Goal: Find specific page/section: Find specific page/section

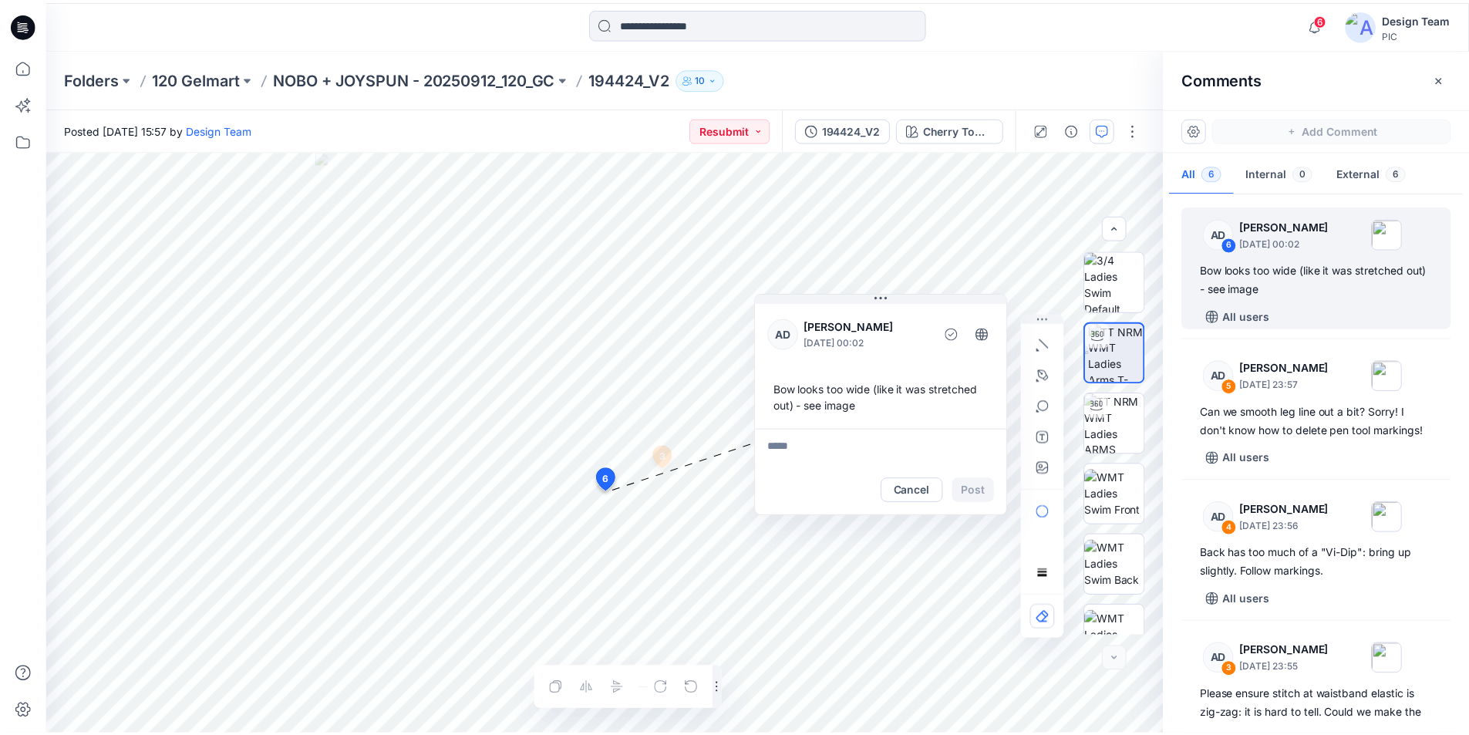
scroll to position [244, 0]
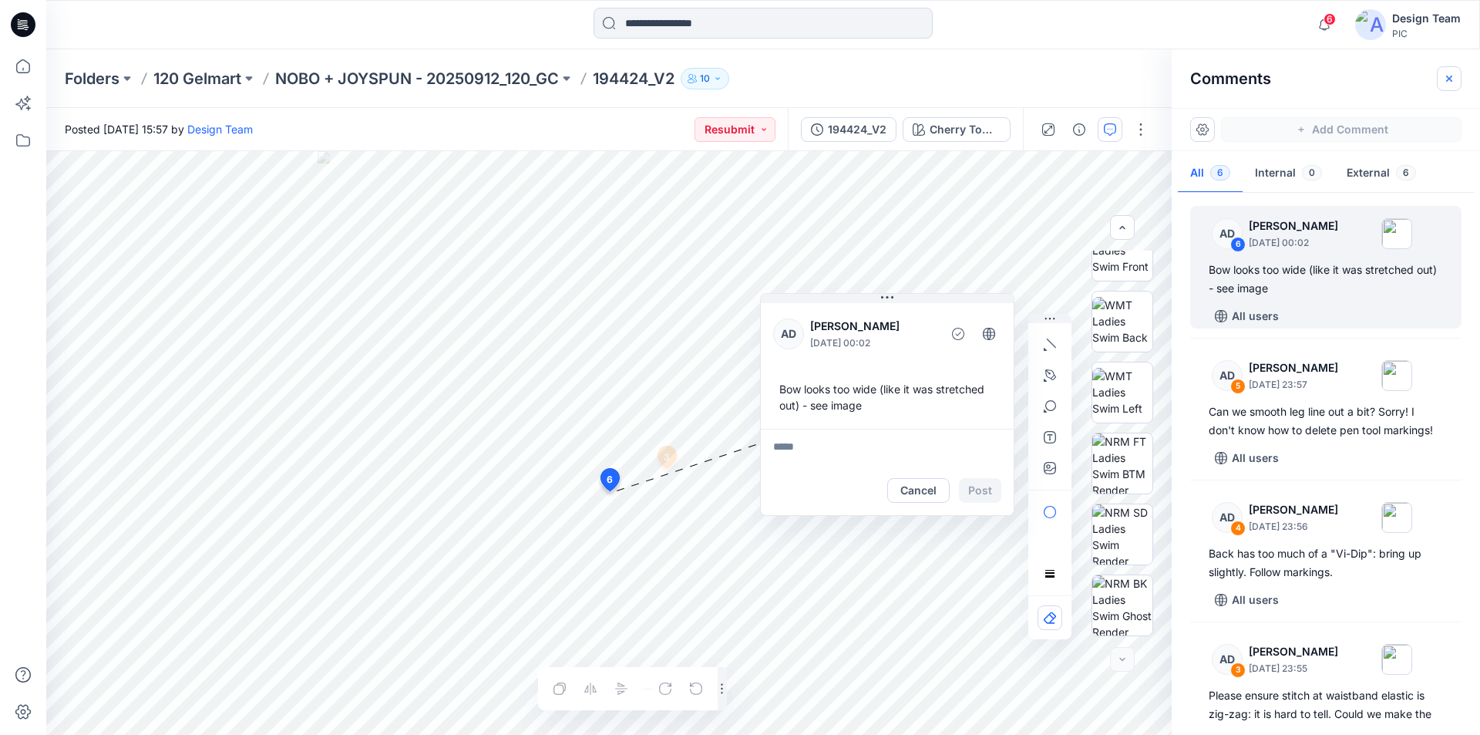
click at [1444, 82] on button "button" at bounding box center [1449, 78] width 25 height 25
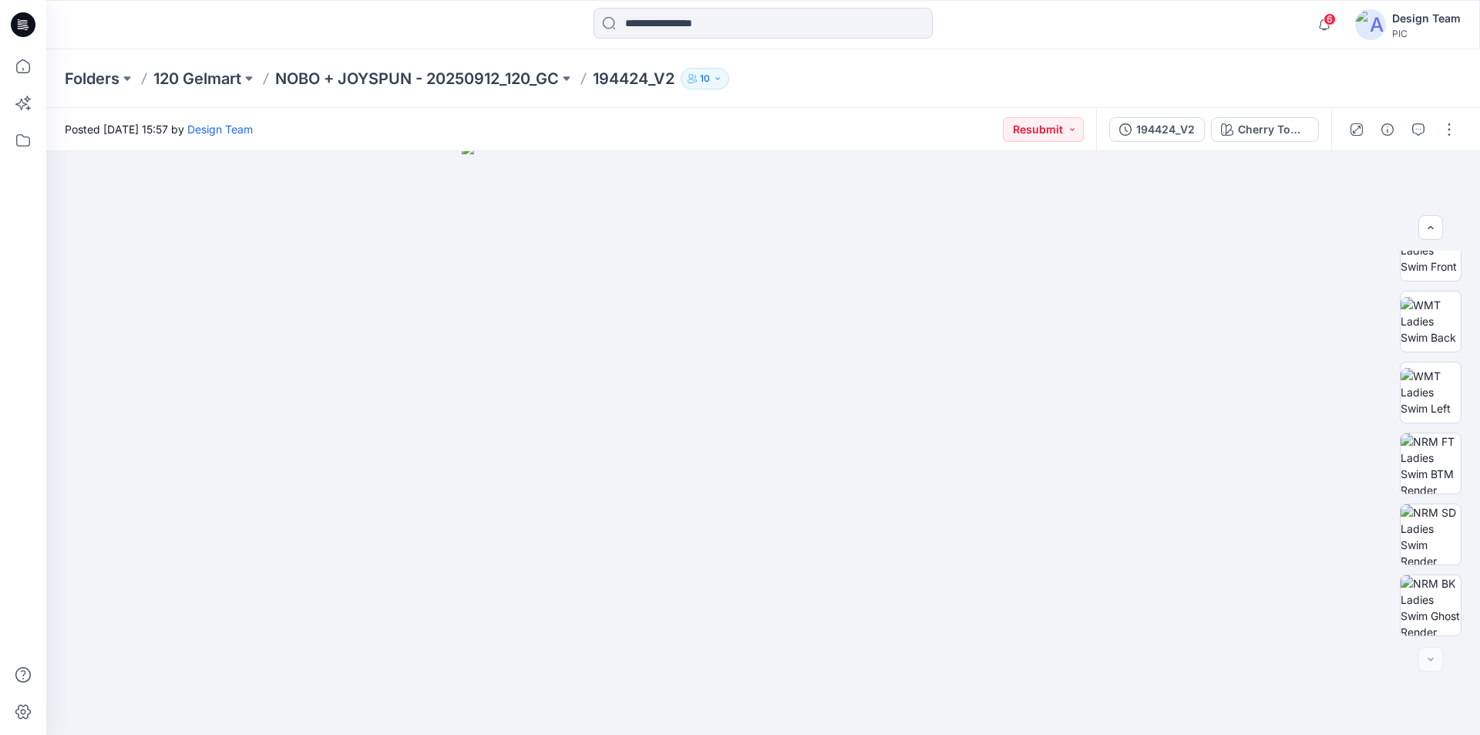
click at [26, 15] on icon at bounding box center [23, 24] width 25 height 25
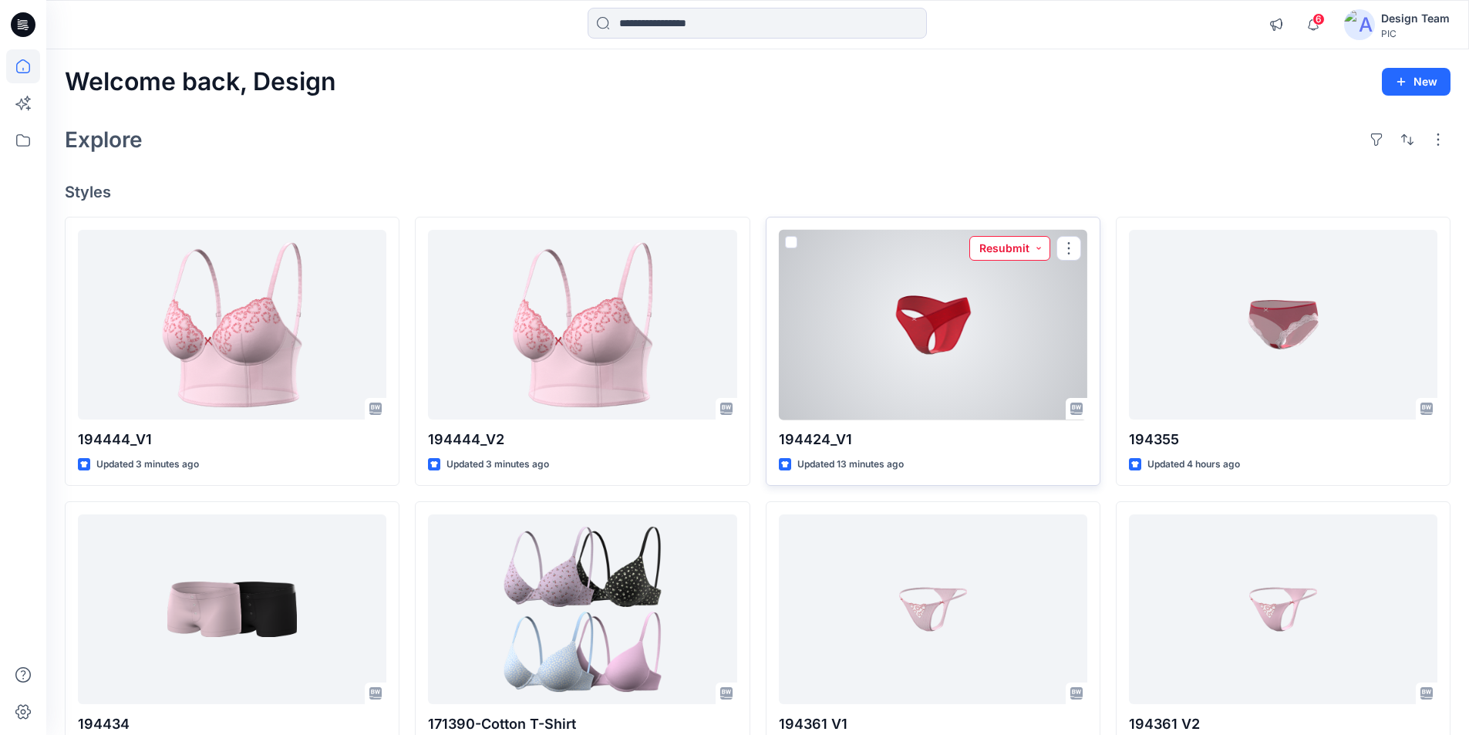
click at [1041, 236] on button "Resubmit" at bounding box center [1009, 248] width 81 height 25
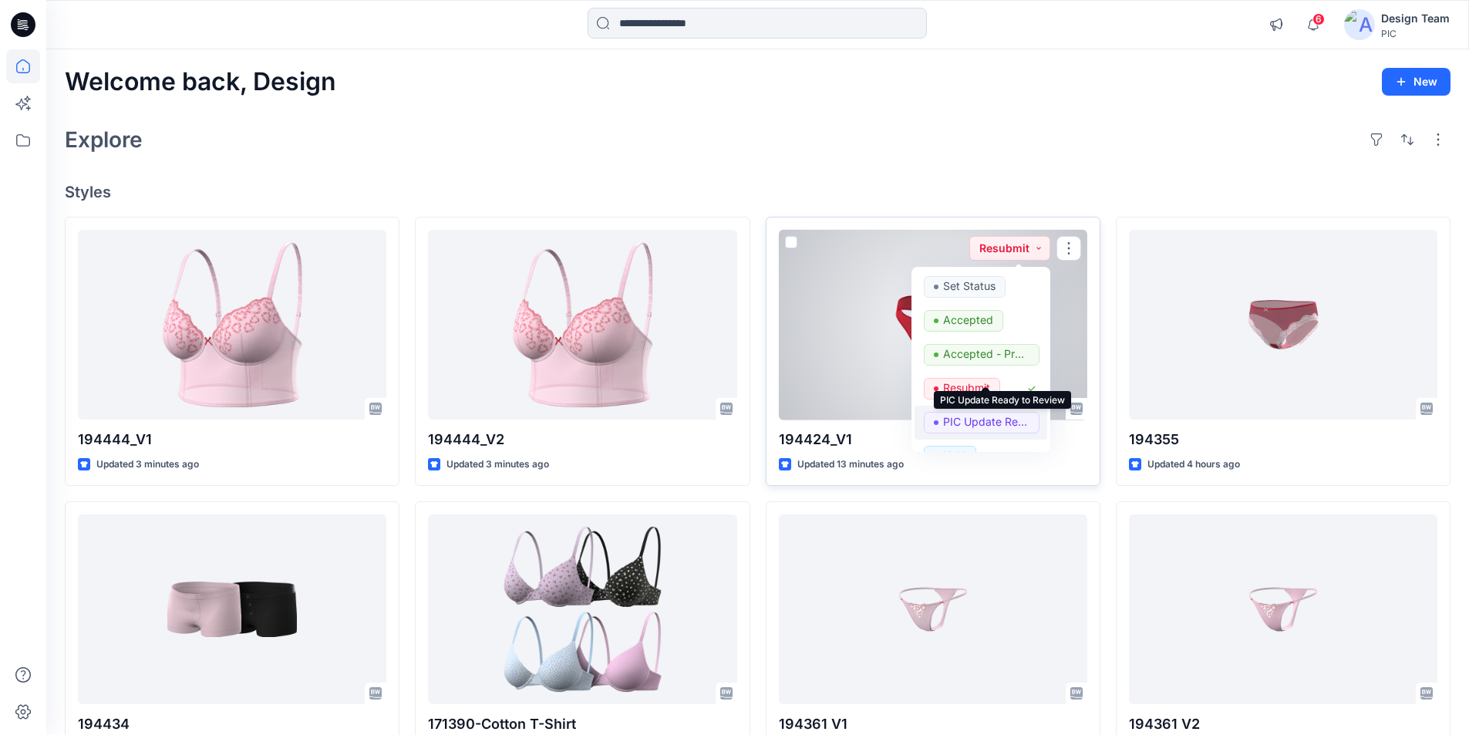
click at [969, 412] on p "PIC Update Ready to Review" at bounding box center [986, 422] width 86 height 20
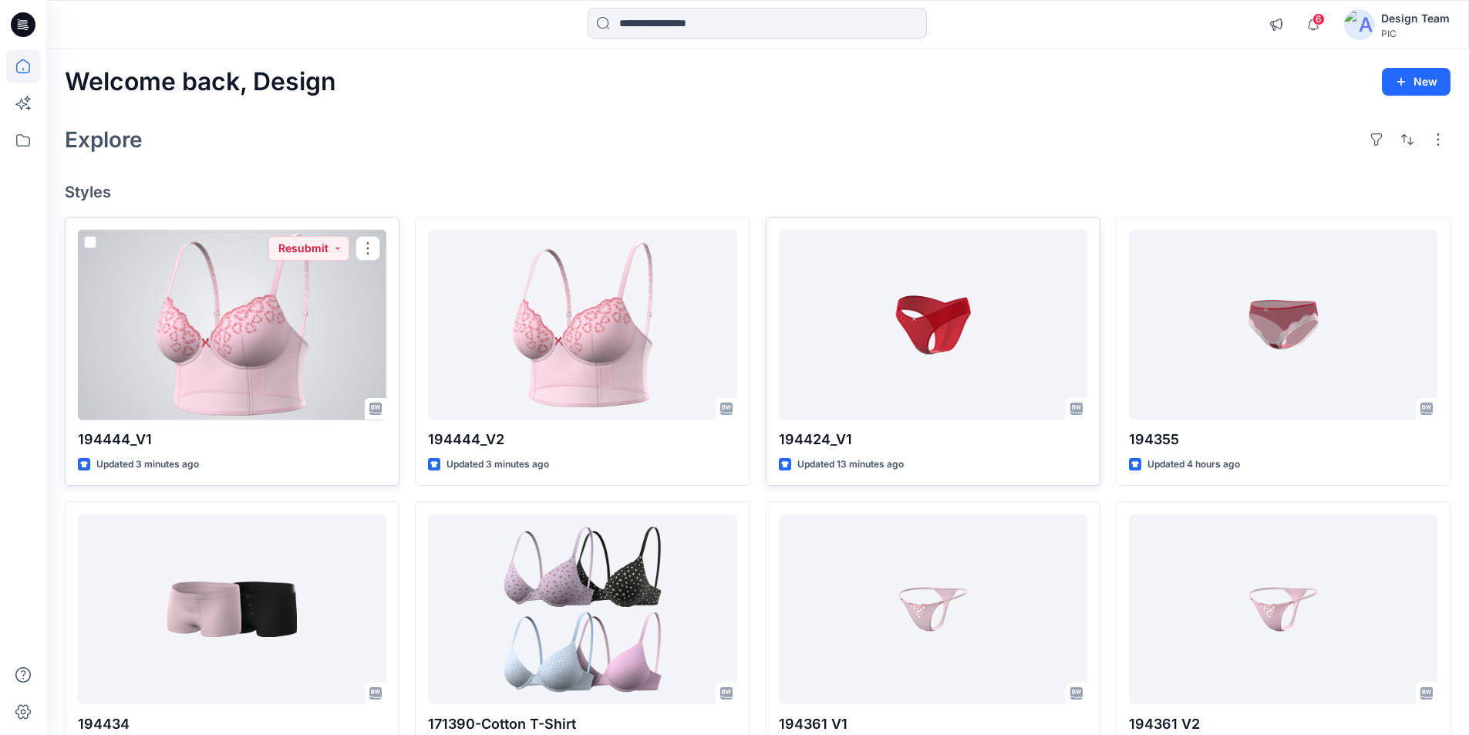
click at [256, 286] on div at bounding box center [232, 325] width 308 height 190
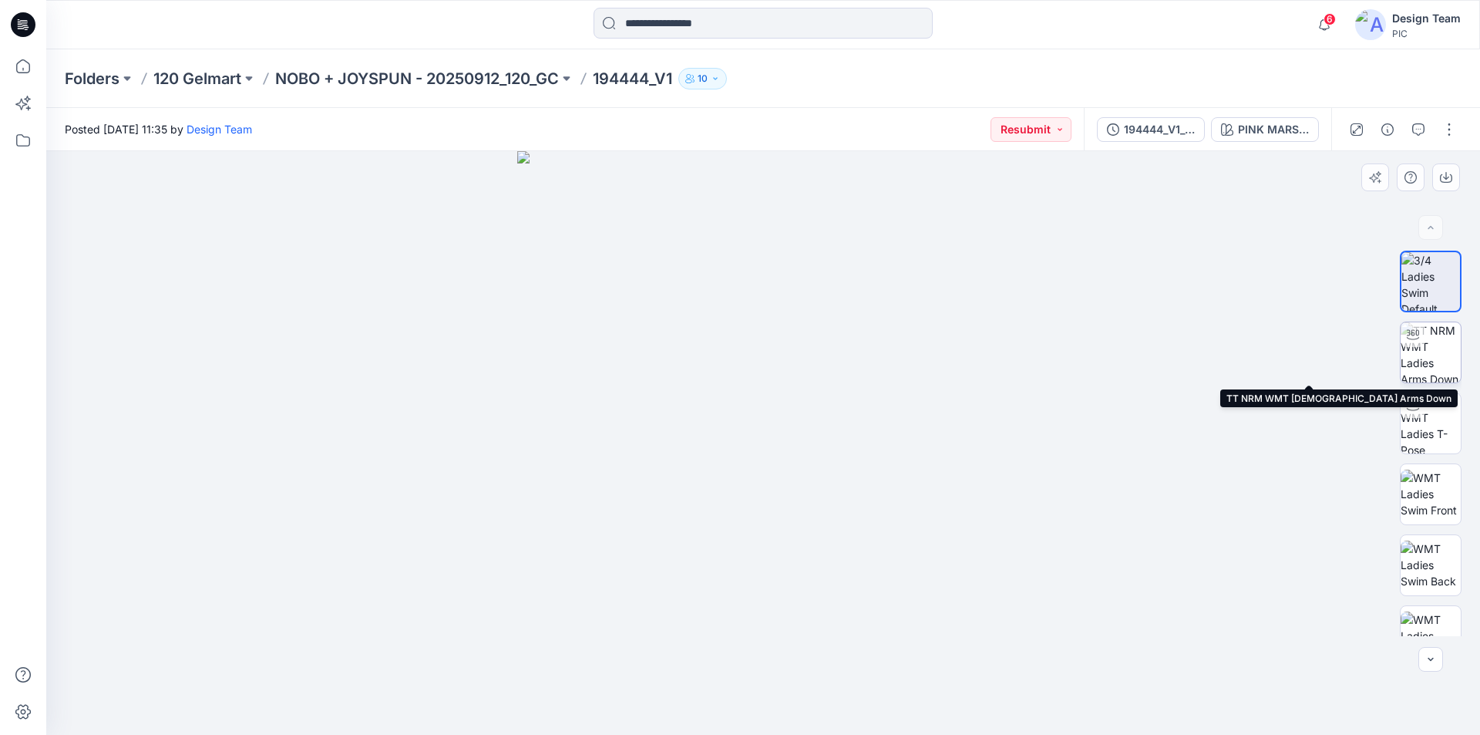
click at [1439, 349] on img at bounding box center [1431, 352] width 60 height 60
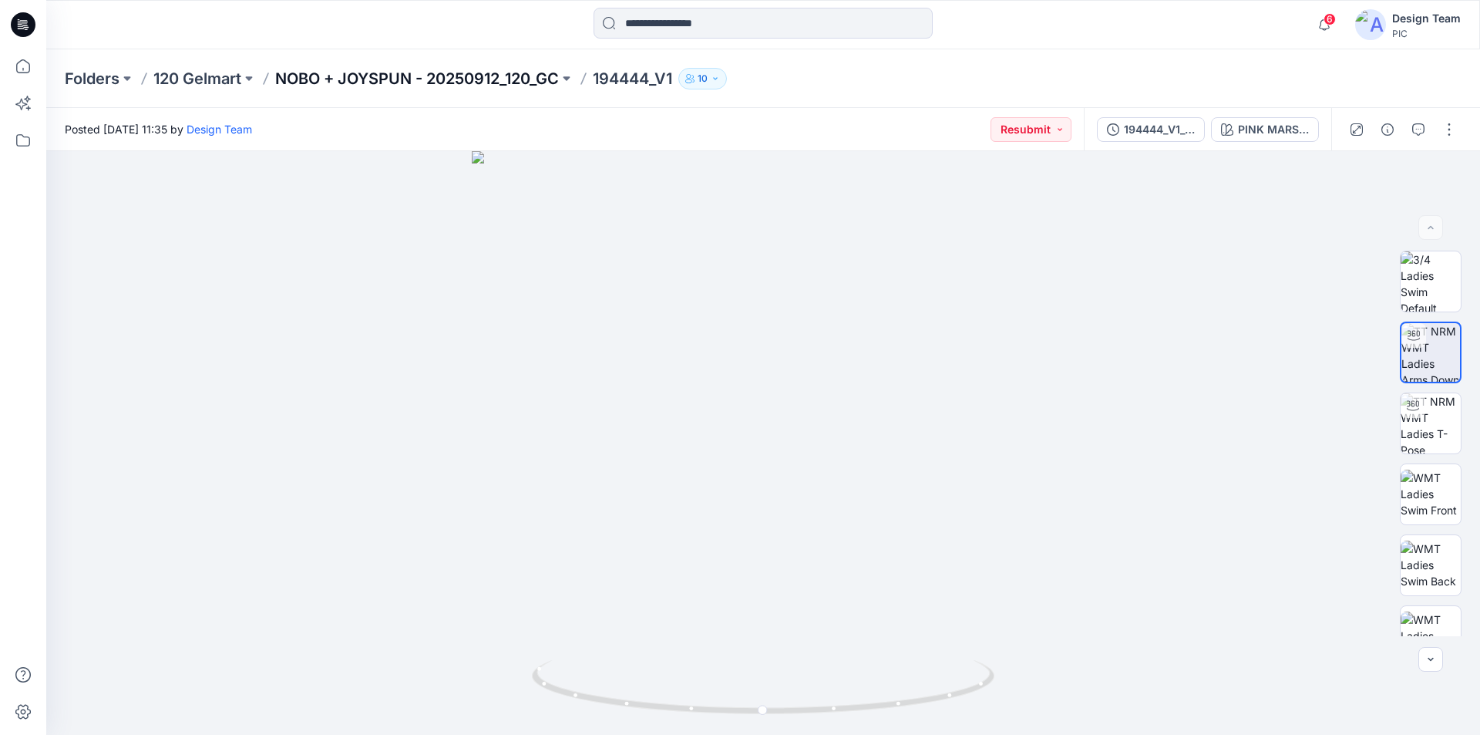
click at [372, 79] on p "NOBO + JOYSPUN - 20250912_120_GC" at bounding box center [417, 79] width 284 height 22
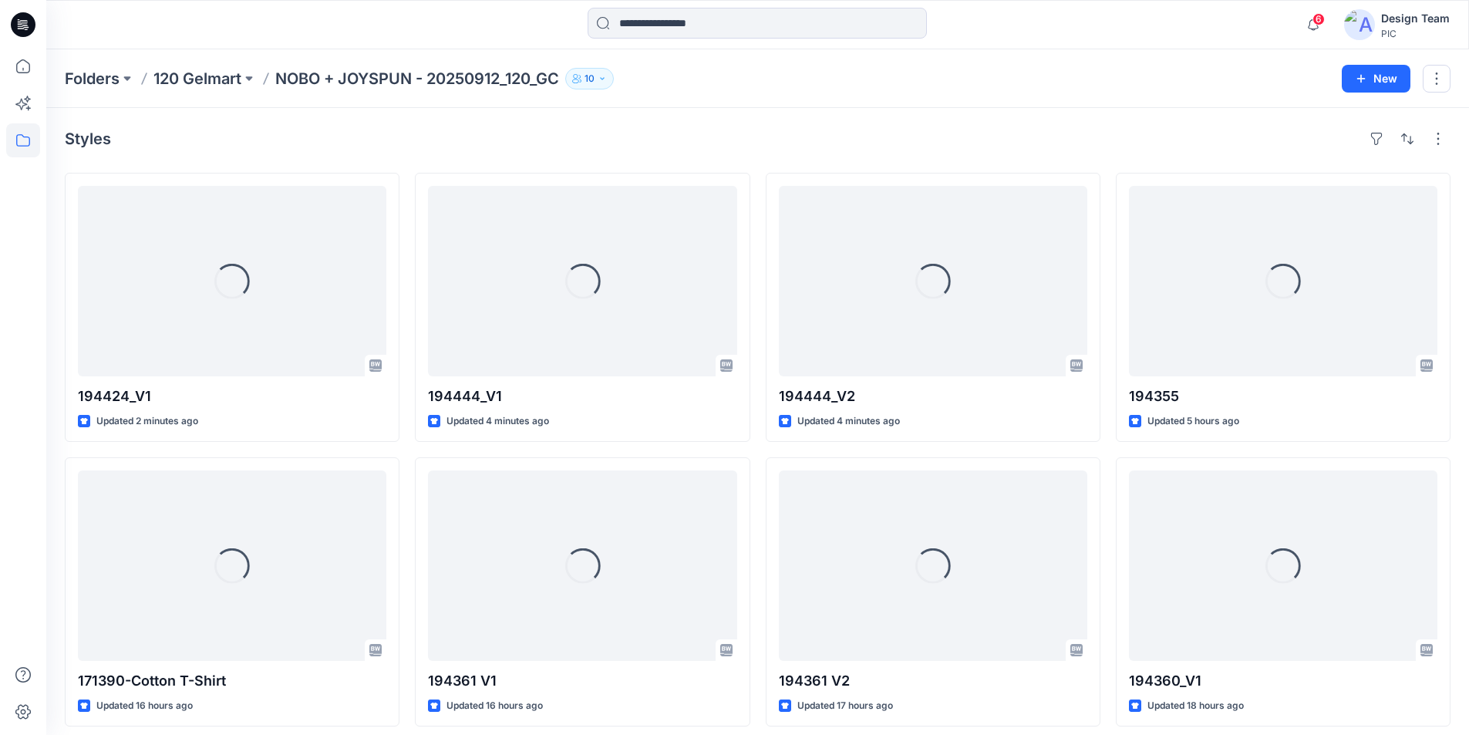
click at [25, 20] on icon at bounding box center [23, 24] width 25 height 25
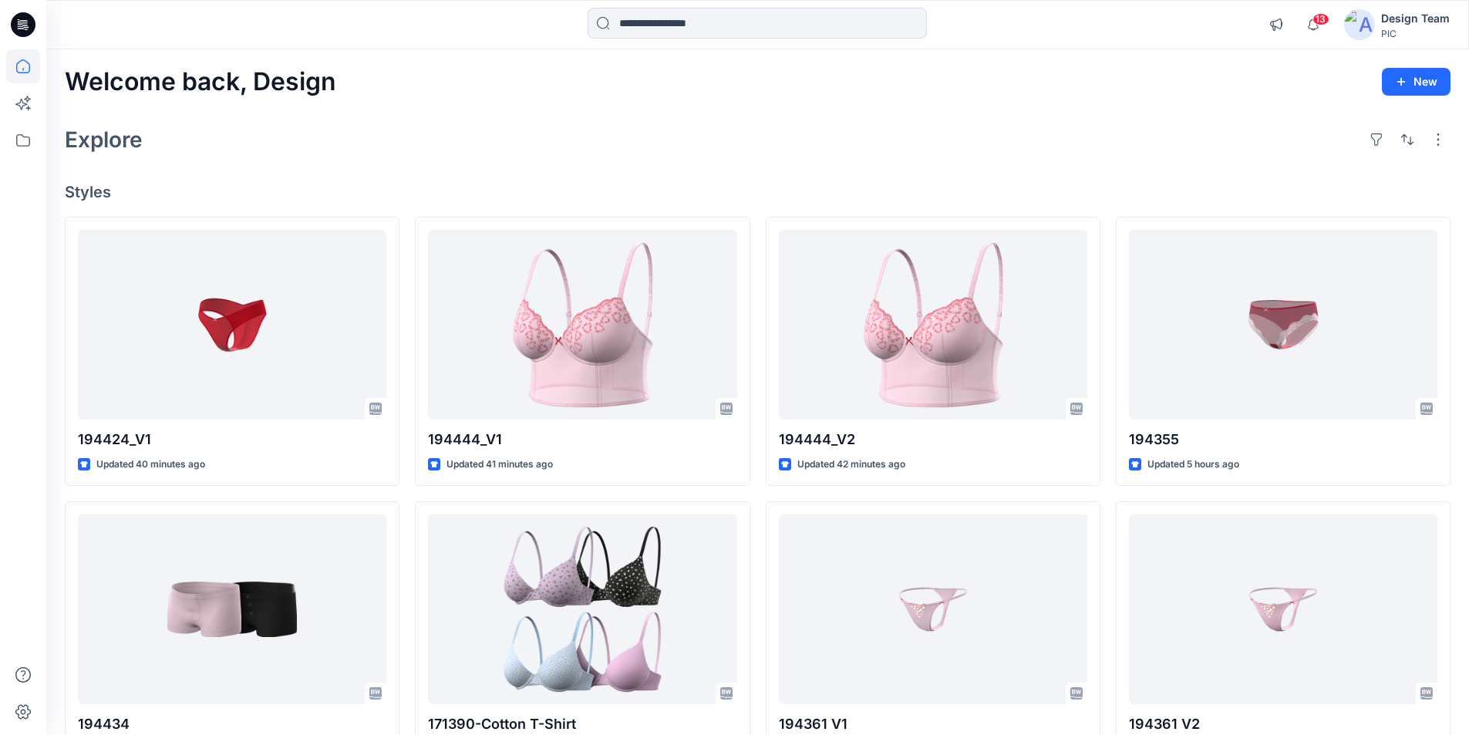
click at [18, 22] on icon at bounding box center [19, 22] width 3 height 1
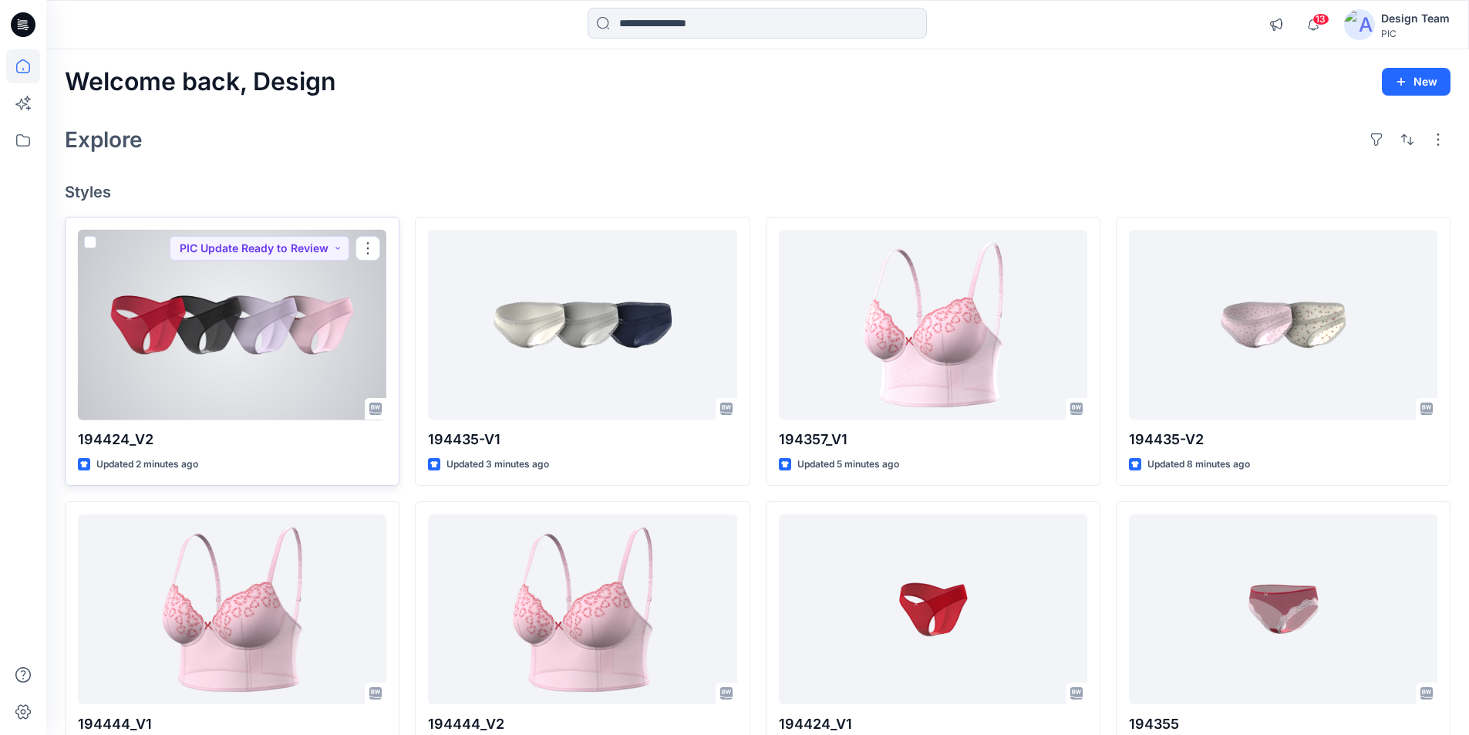
click at [246, 315] on div at bounding box center [232, 325] width 308 height 190
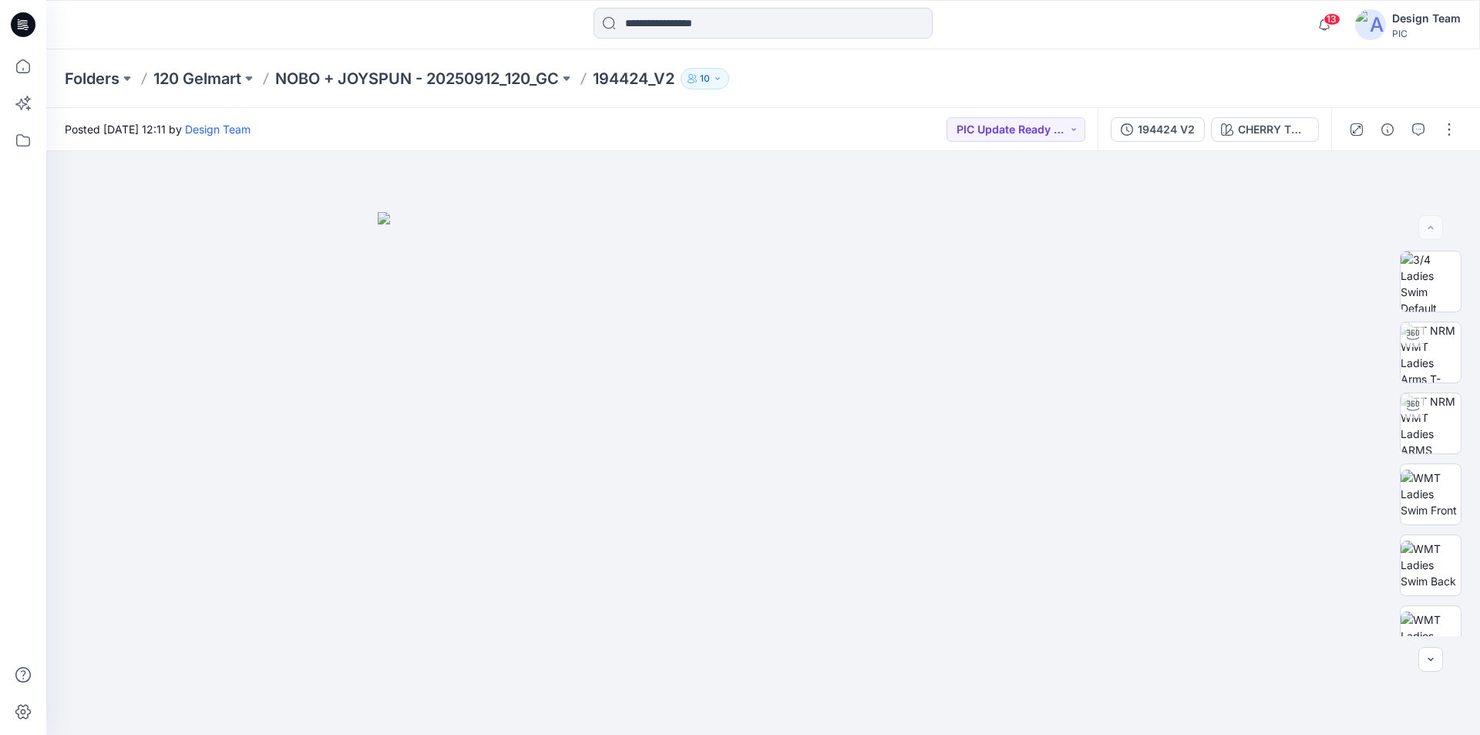
click at [25, 27] on icon at bounding box center [25, 27] width 5 height 1
